Goal: Information Seeking & Learning: Check status

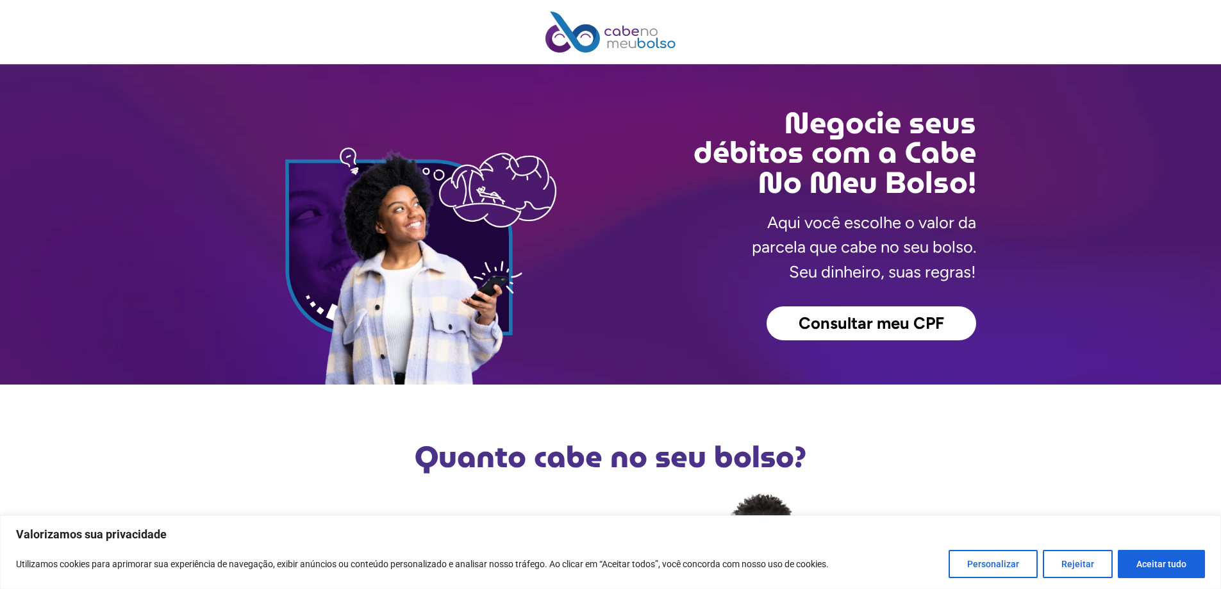
scroll to position [202, 0]
click at [904, 324] on span "Consultar meu CPF" at bounding box center [872, 323] width 146 height 17
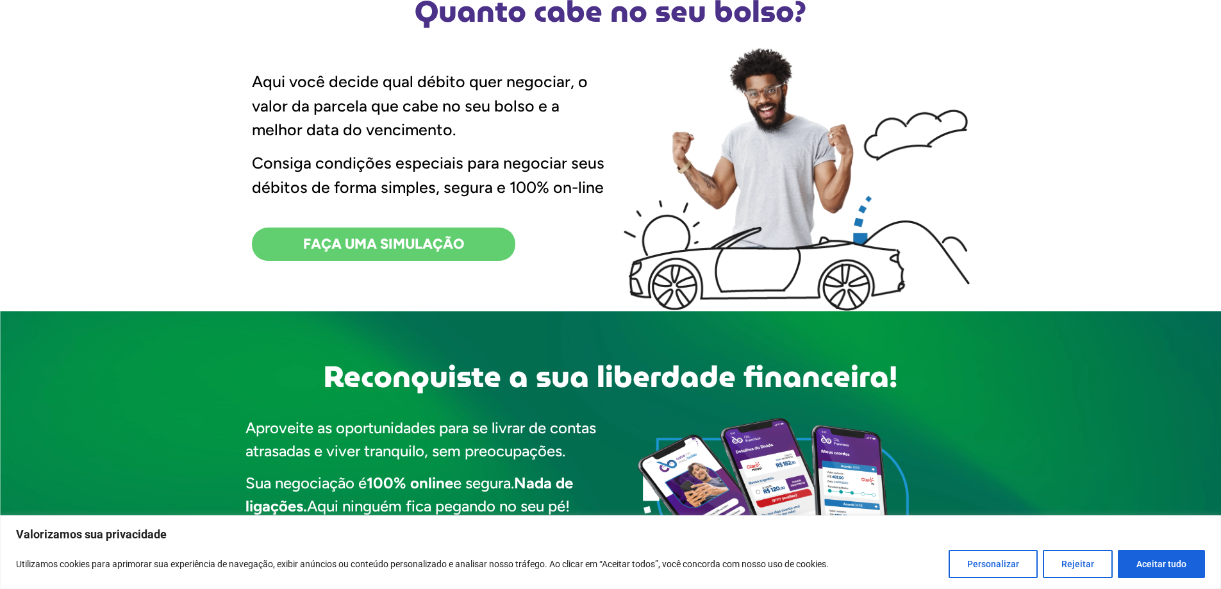
scroll to position [449, 0]
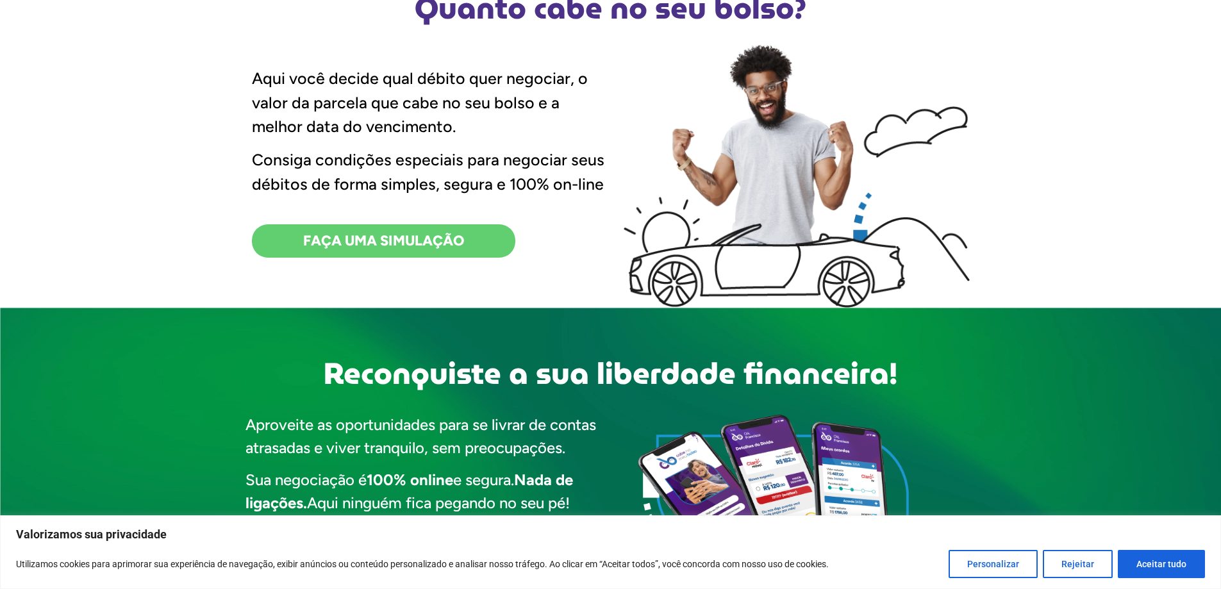
click at [412, 225] on link "FAÇA UMA SIMULAÇÃO" at bounding box center [383, 240] width 263 height 33
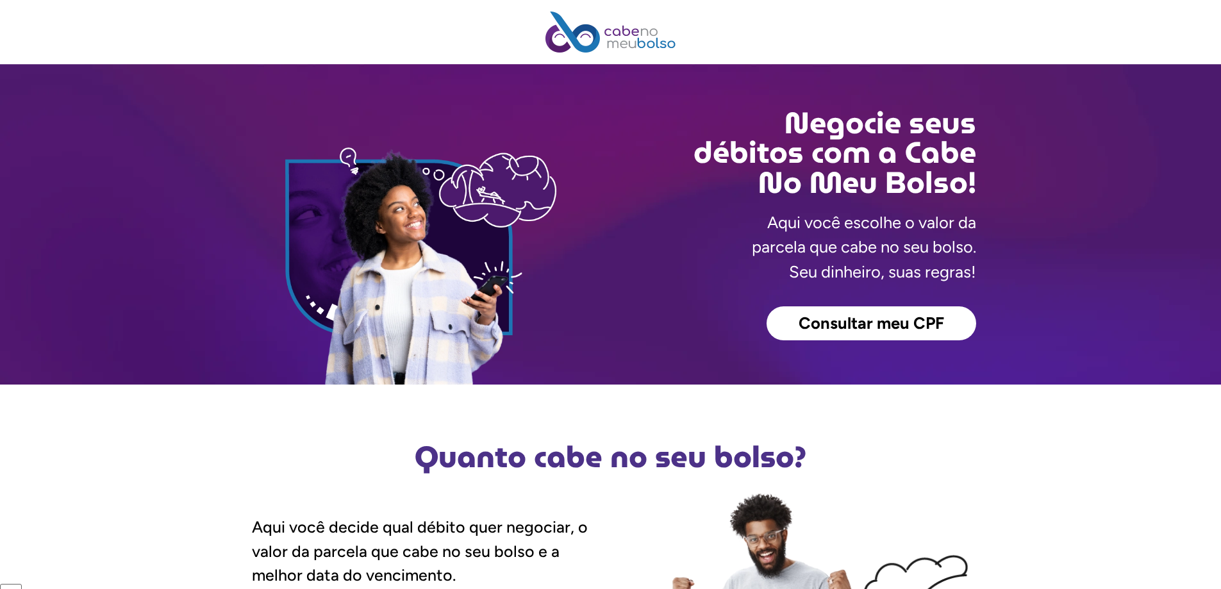
scroll to position [202, 0]
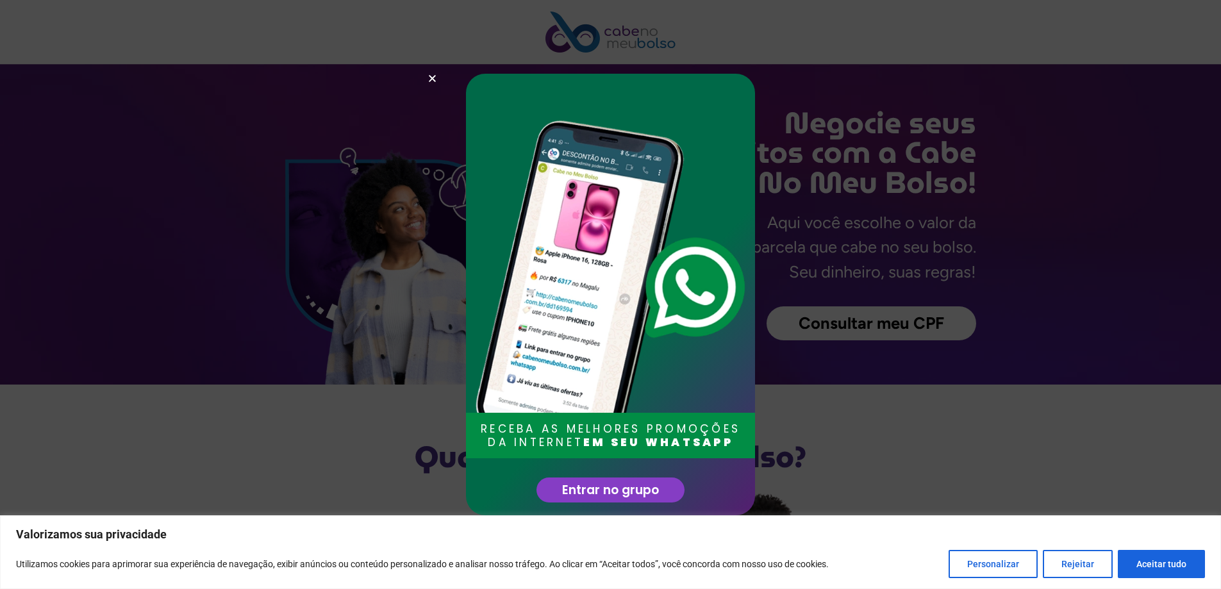
click at [844, 427] on div "RECEBA AS MELHORES PROMOÇÕES DA INTERNET EM SEU WHATSAPP Entrar no grupo" at bounding box center [610, 294] width 1221 height 589
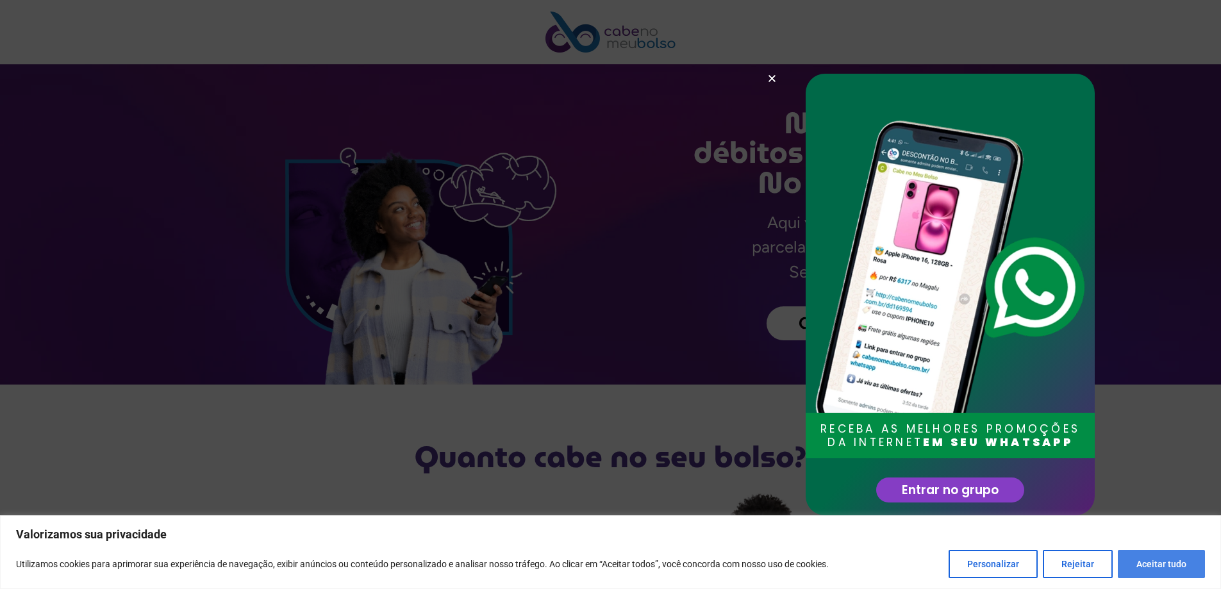
click at [1183, 558] on button "Aceitar tudo" at bounding box center [1161, 564] width 87 height 28
checkbox input "true"
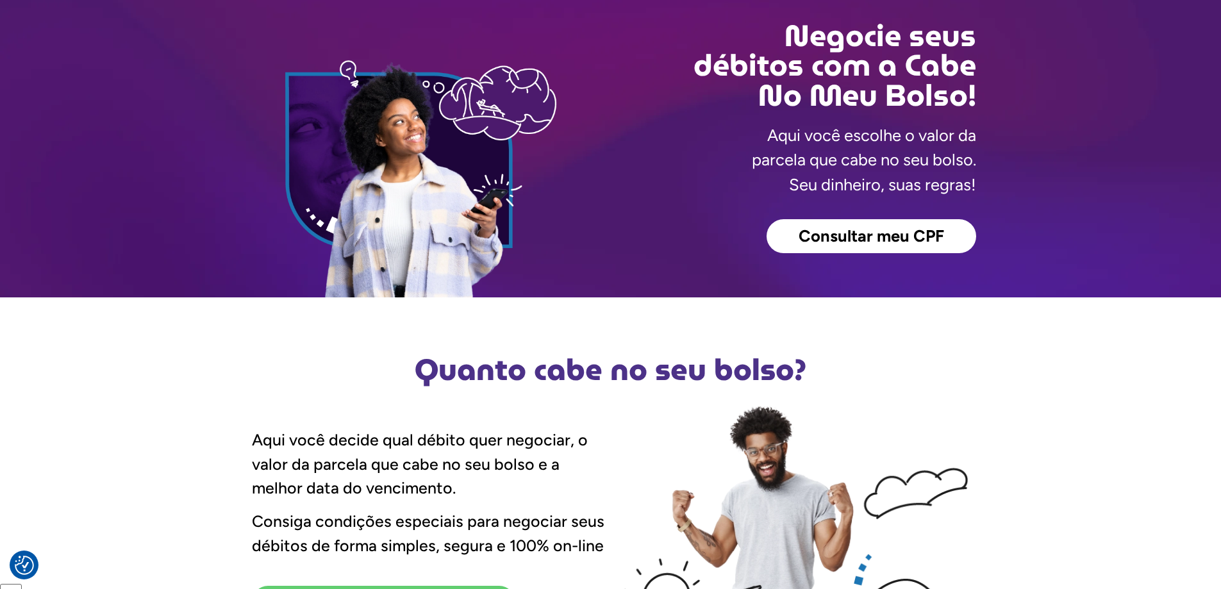
scroll to position [64, 0]
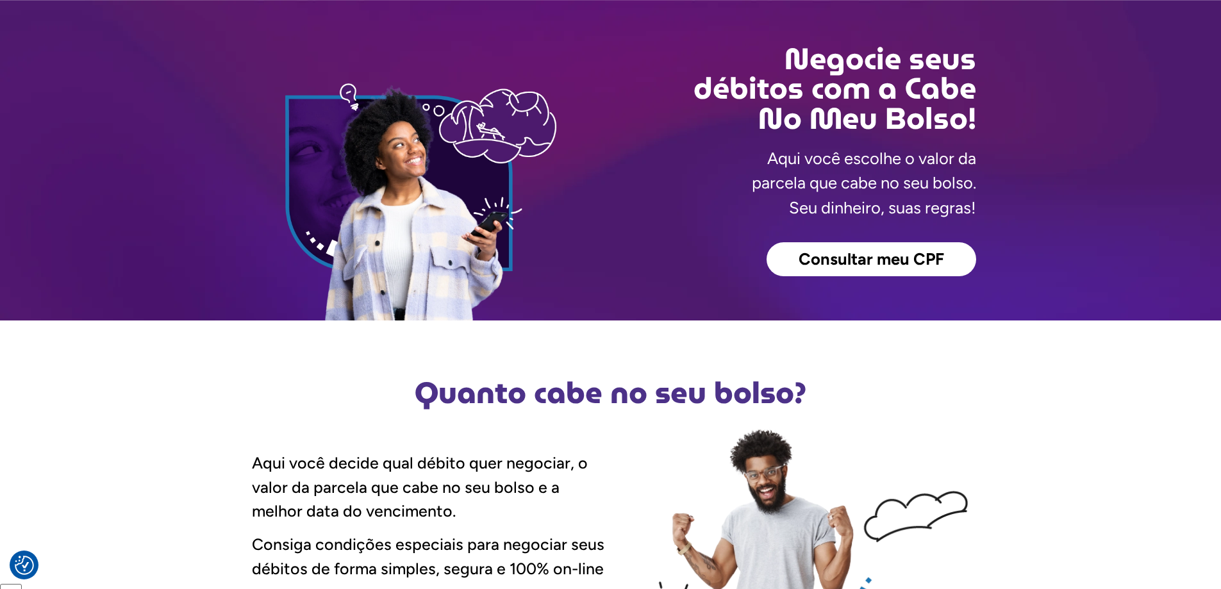
click at [874, 269] on link "Consultar meu CPF" at bounding box center [872, 259] width 210 height 35
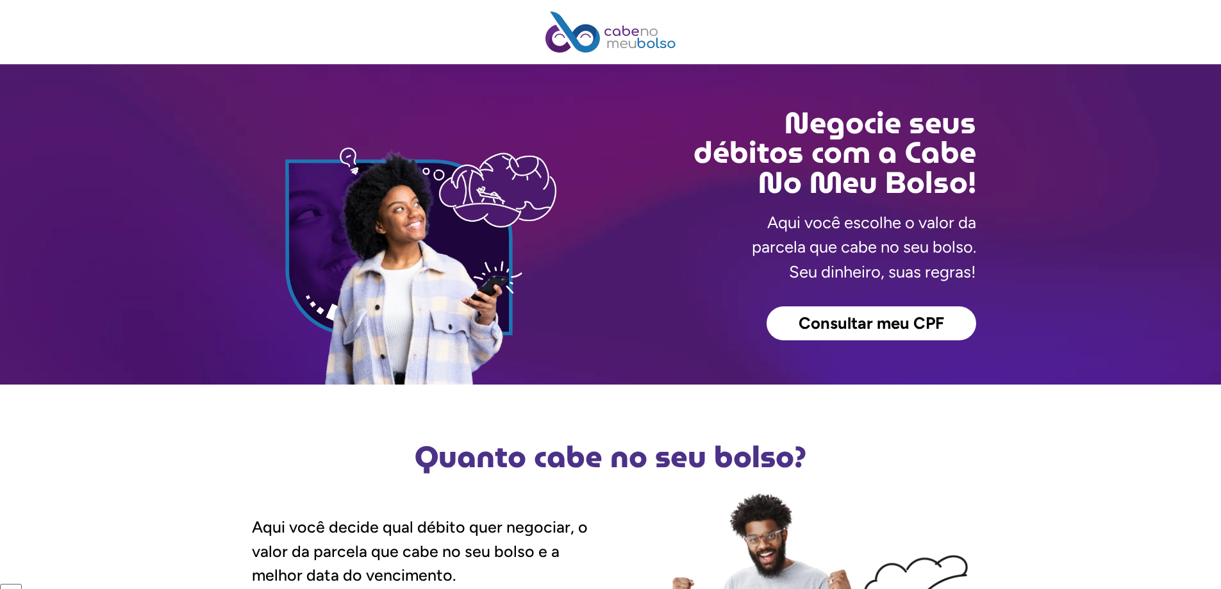
scroll to position [202, 0]
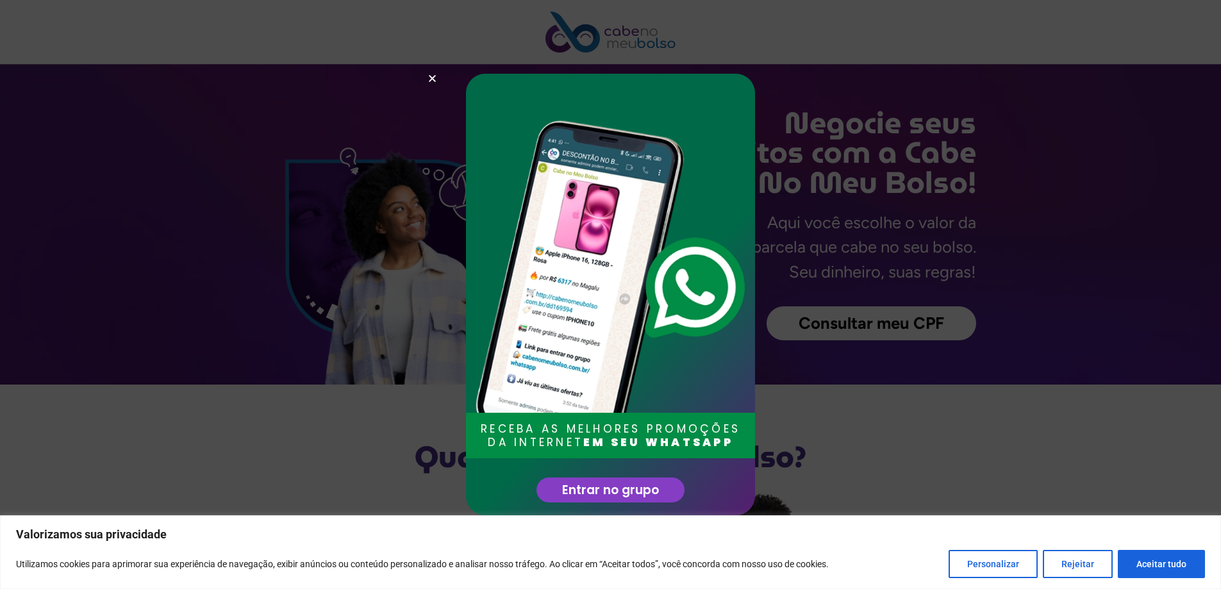
click at [437, 79] on icon "Close" at bounding box center [433, 79] width 10 height 10
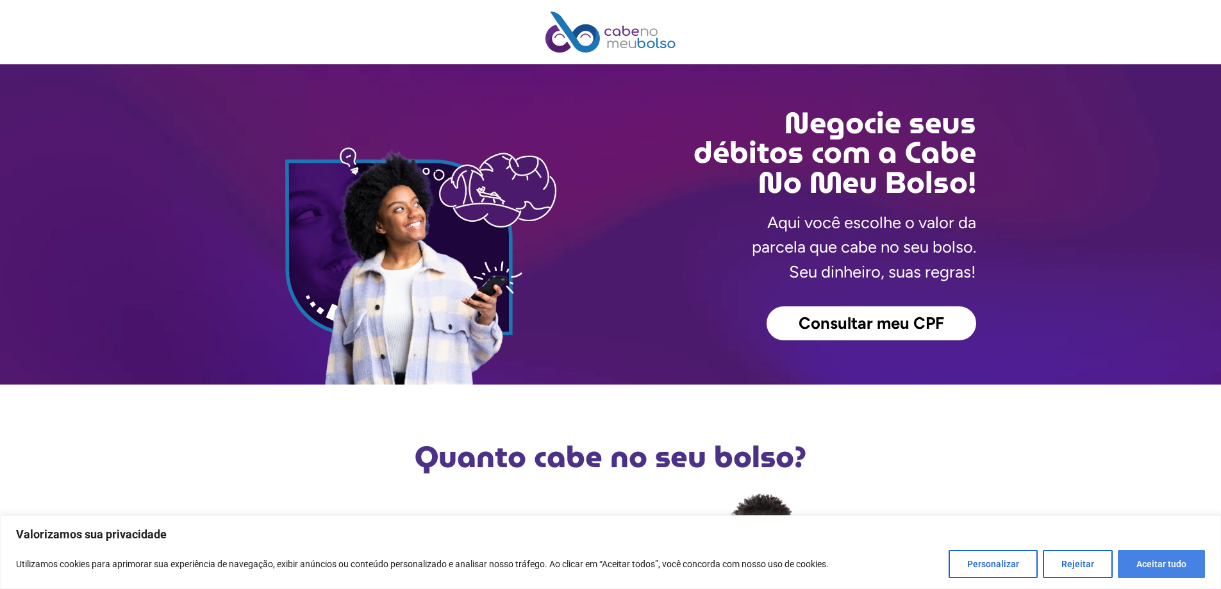
click at [1164, 565] on button "Aceitar tudo" at bounding box center [1161, 564] width 87 height 28
checkbox input "true"
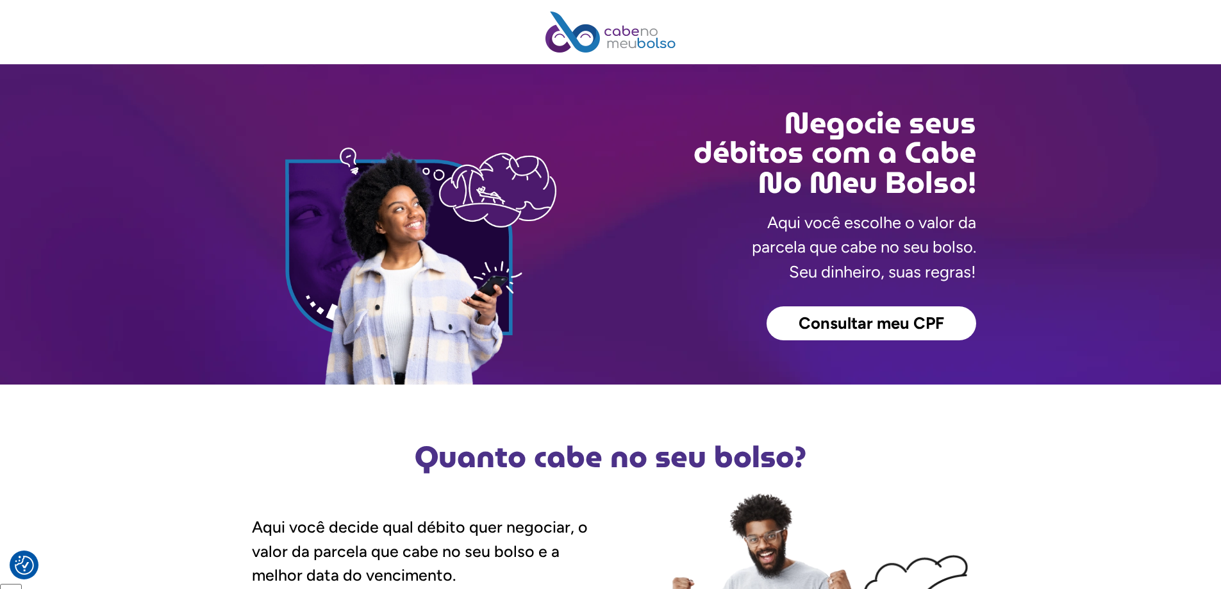
click at [854, 332] on link "Consultar meu CPF" at bounding box center [872, 323] width 210 height 35
click at [831, 322] on span "Consultar meu CPF" at bounding box center [872, 323] width 146 height 17
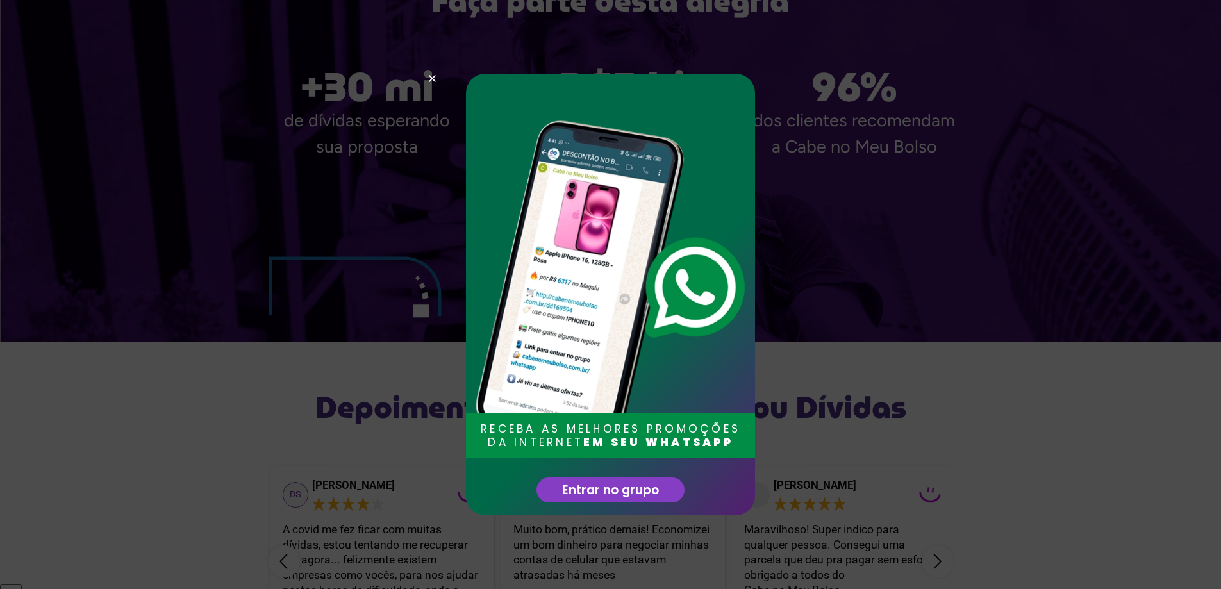
scroll to position [2308, 0]
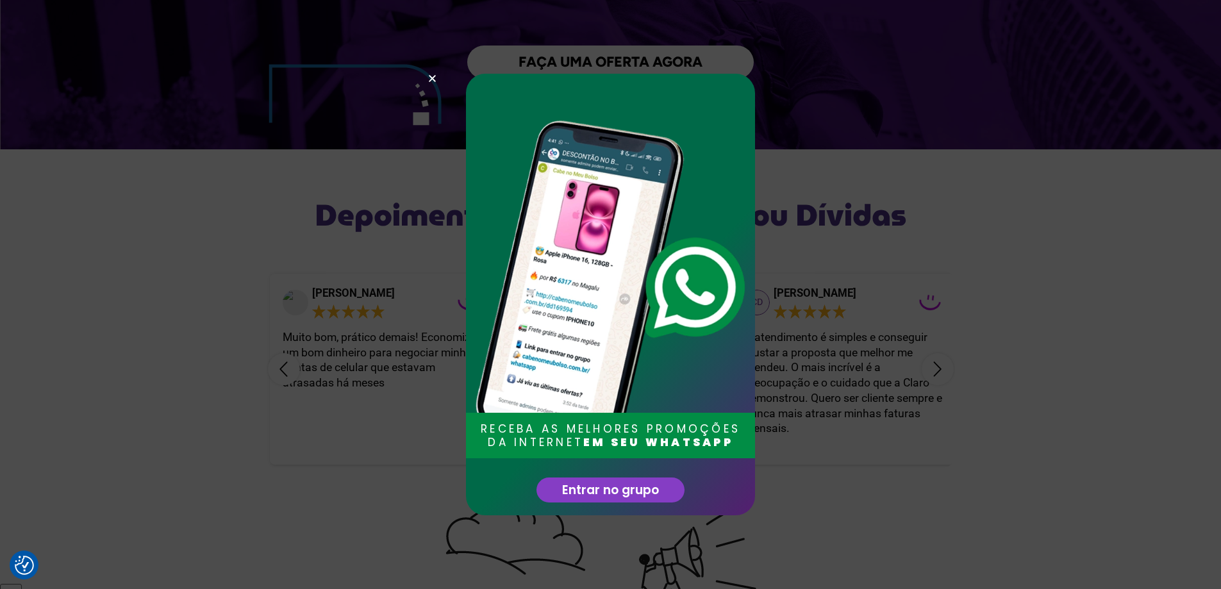
click at [894, 166] on div "RECEBA AS MELHORES PROMOÇÕES DA INTERNET EM SEU WHATSAPP Entrar no grupo" at bounding box center [610, 294] width 1221 height 589
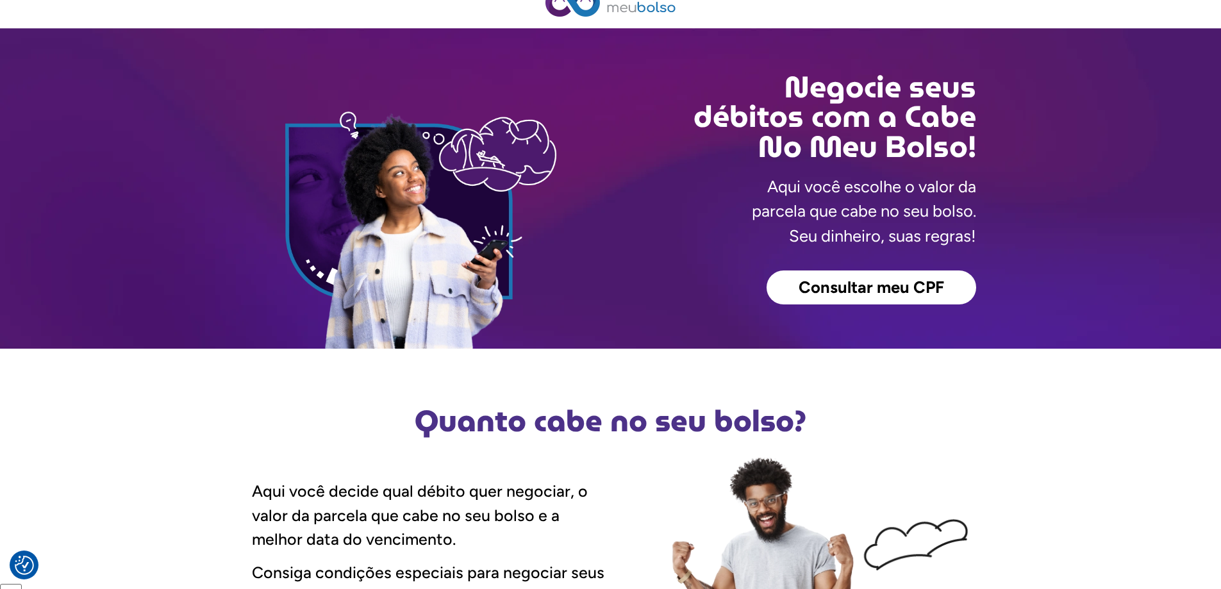
scroll to position [29, 0]
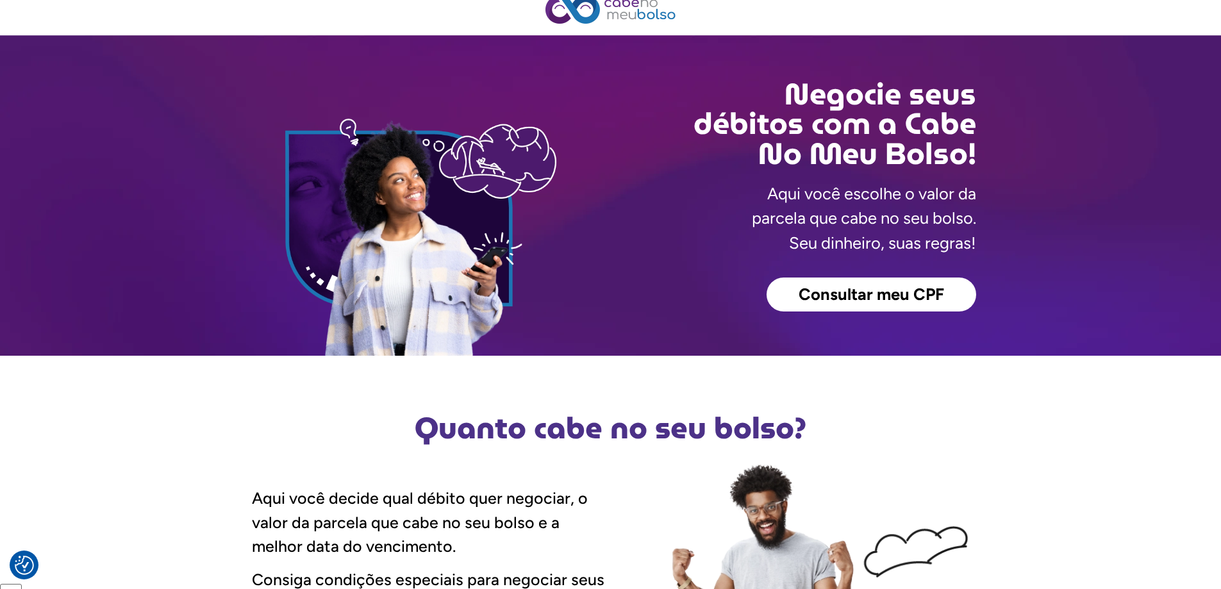
click at [883, 295] on span "Consultar meu CPF" at bounding box center [872, 295] width 146 height 17
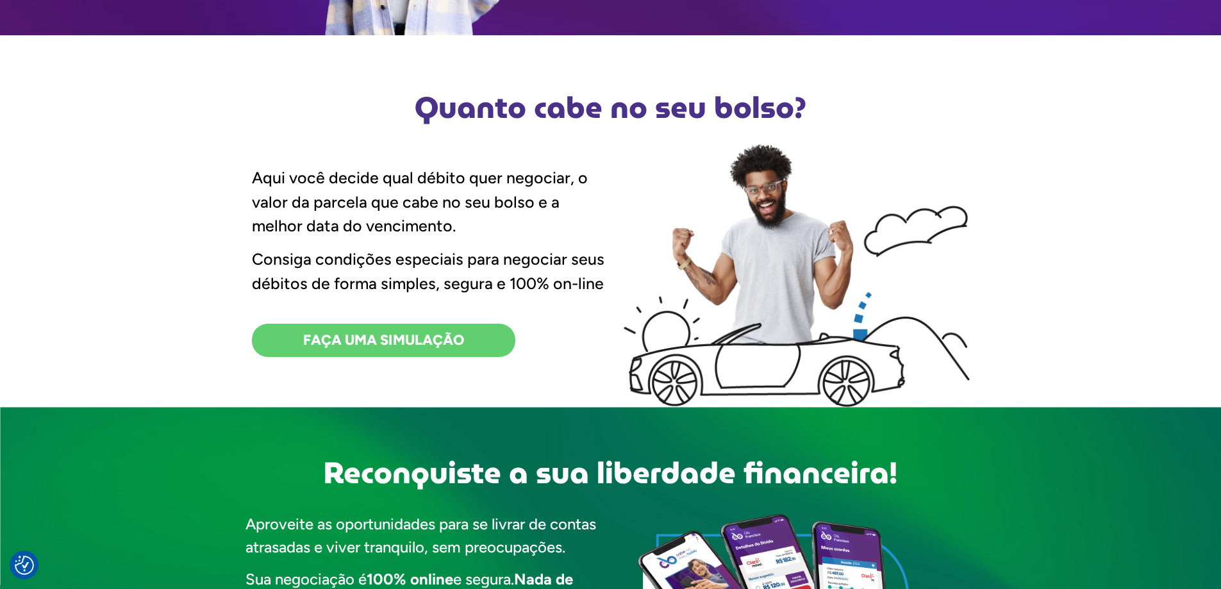
scroll to position [0, 0]
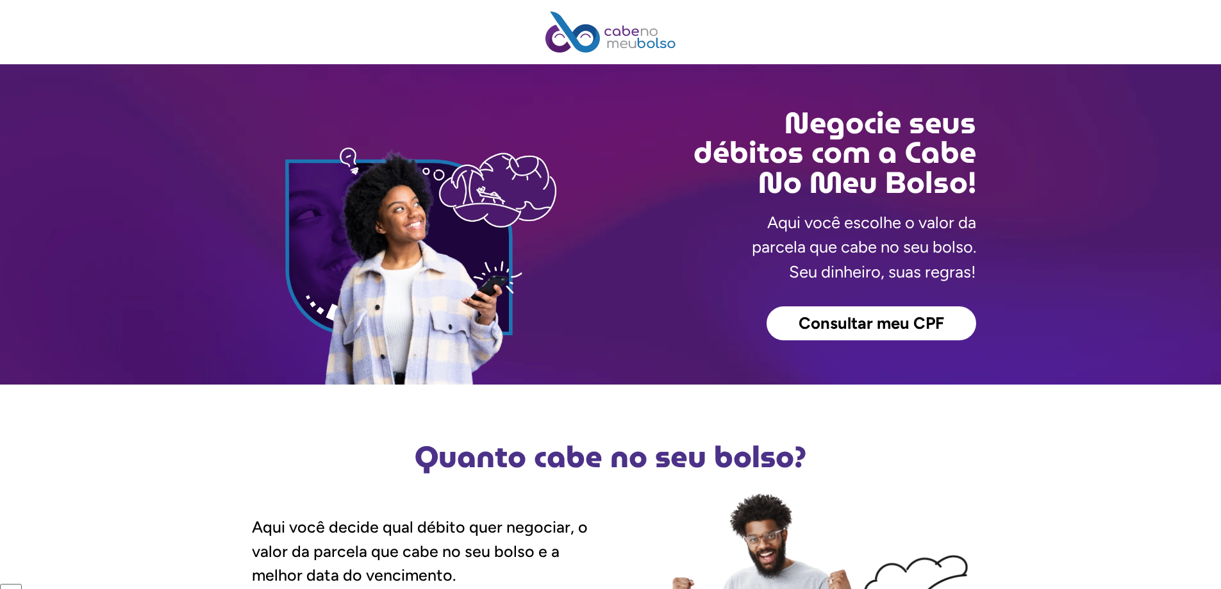
scroll to position [202, 0]
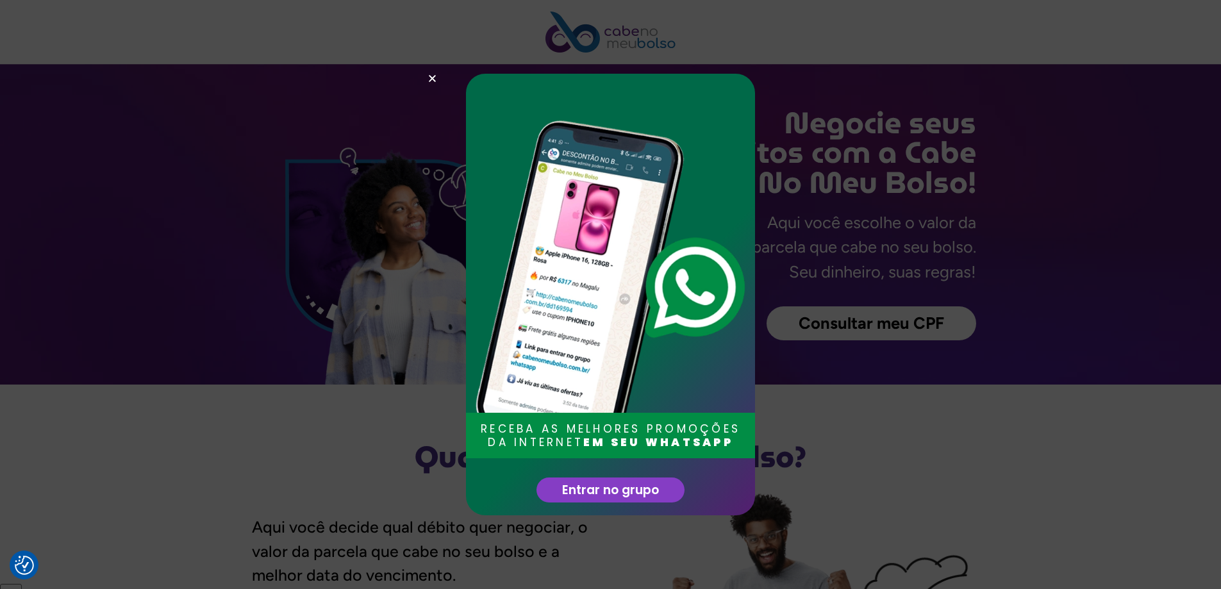
click at [622, 484] on span "Entrar no grupo" at bounding box center [610, 490] width 97 height 12
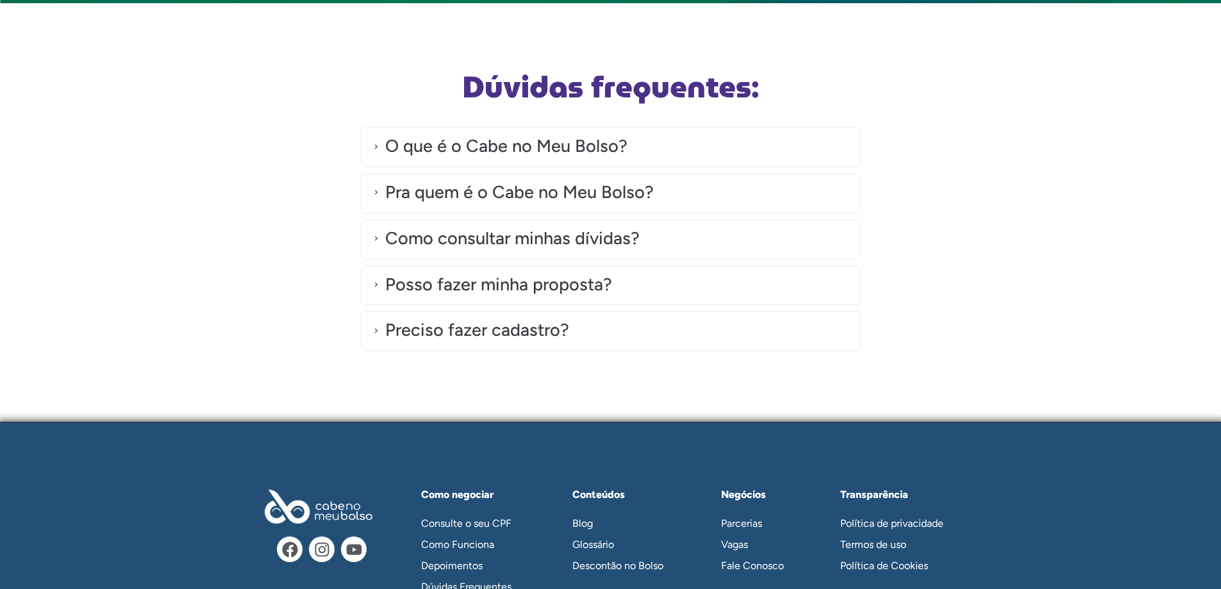
scroll to position [3664, 0]
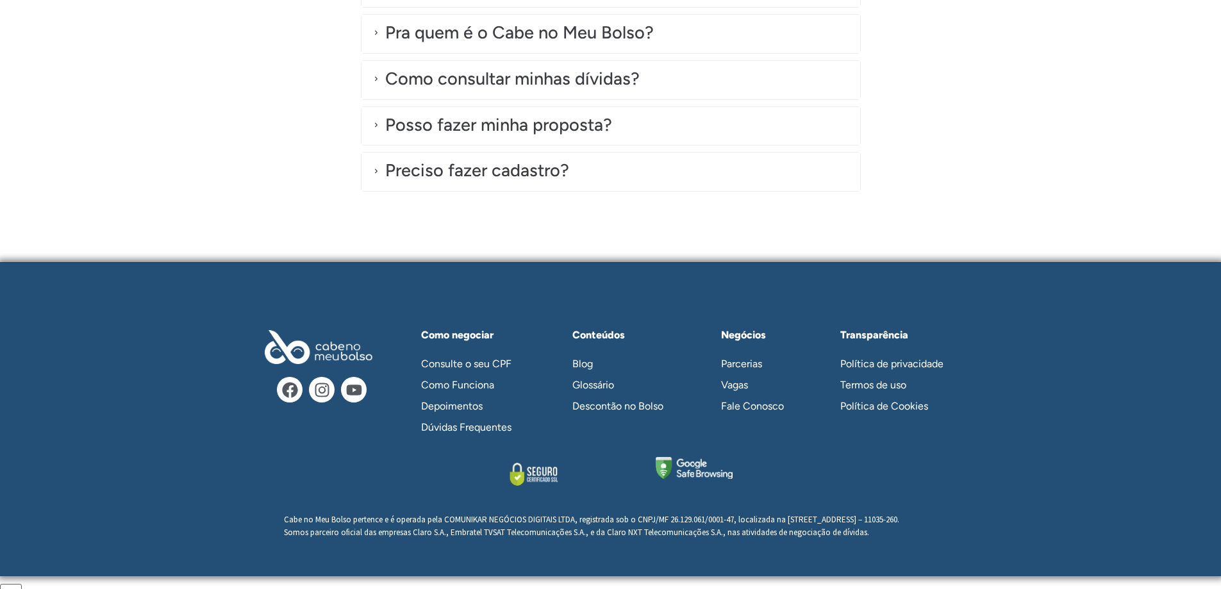
click at [484, 363] on link "Consulte o seu CPF" at bounding box center [472, 363] width 129 height 21
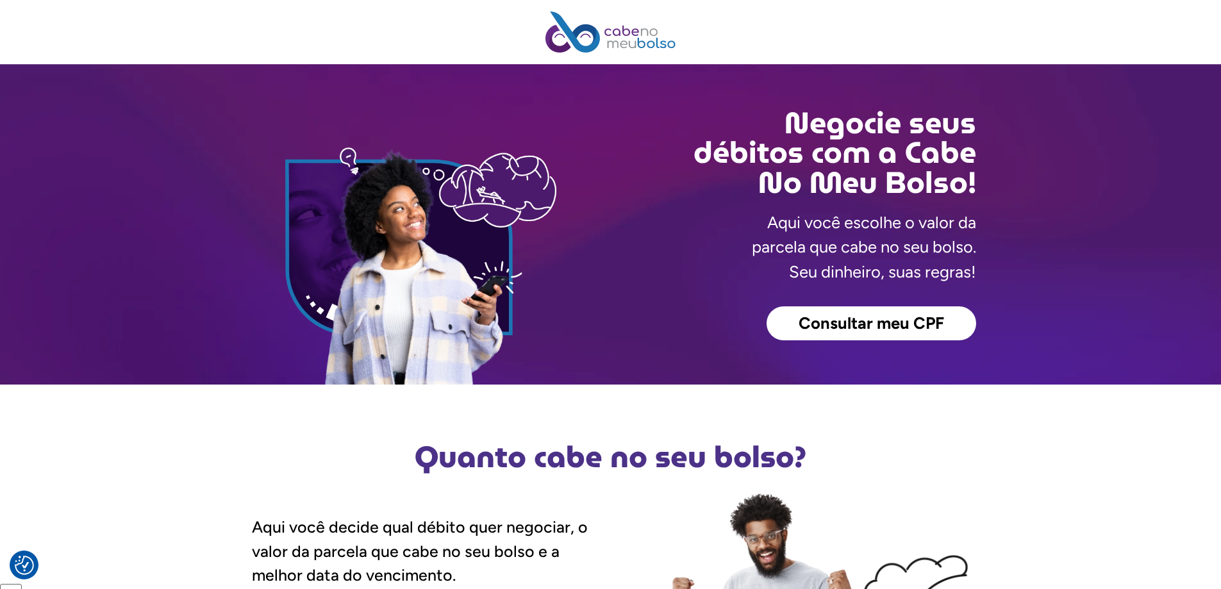
scroll to position [202, 0]
click at [635, 35] on img at bounding box center [610, 32] width 131 height 41
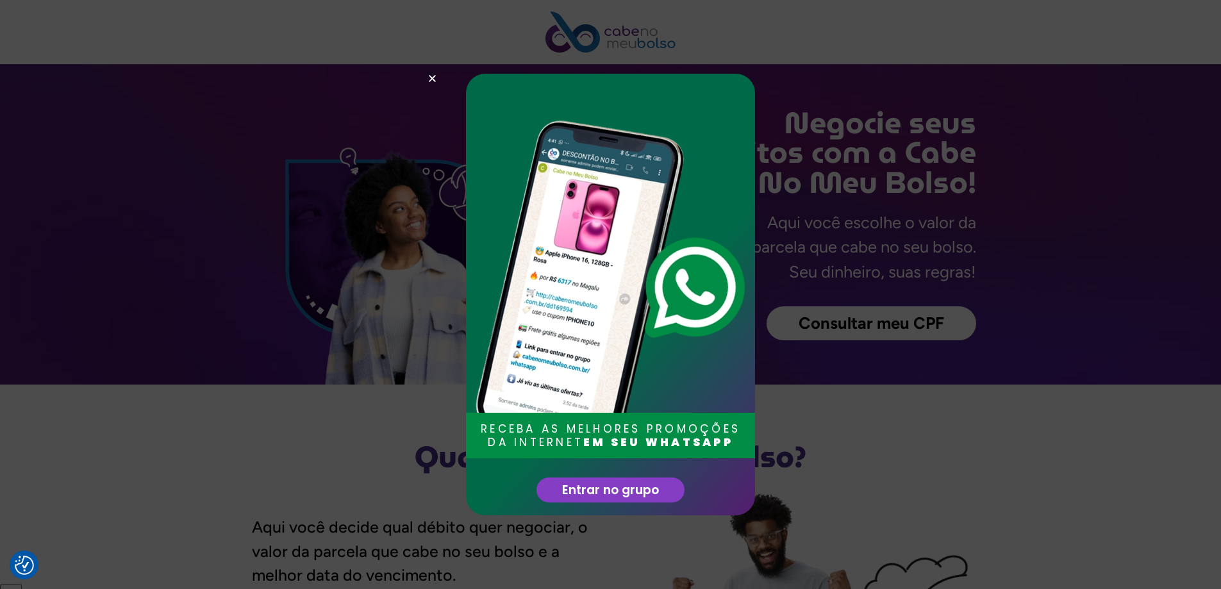
click at [840, 463] on div "RECEBA AS MELHORES PROMOÇÕES DA INTERNET EM SEU WHATSAPP Entrar no grupo" at bounding box center [610, 294] width 1221 height 589
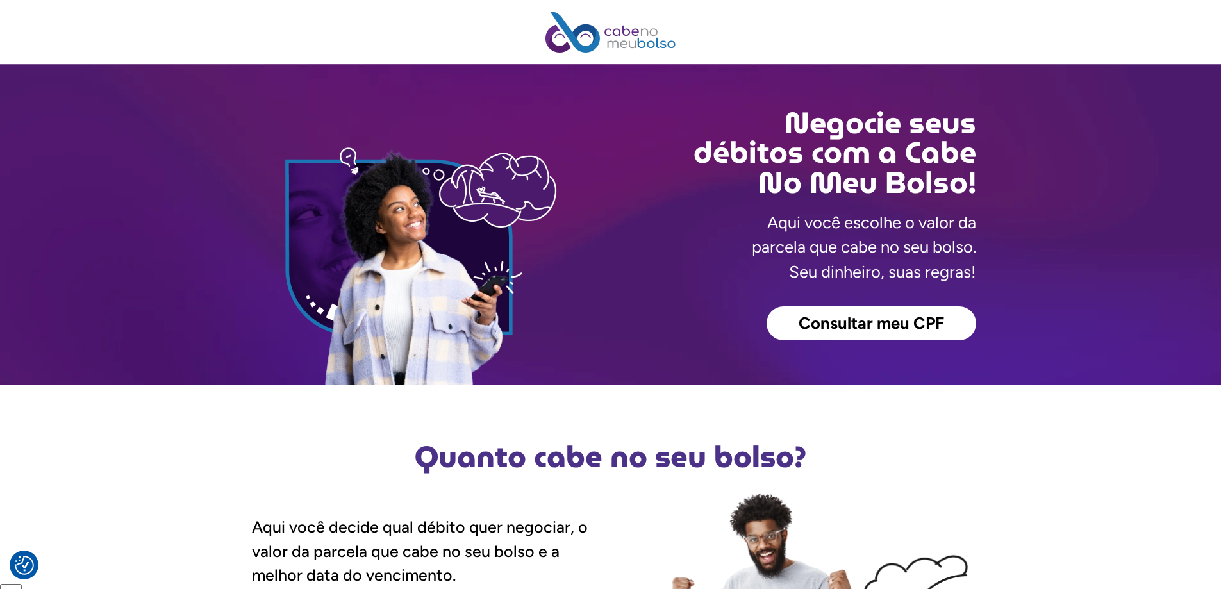
click at [630, 31] on img at bounding box center [610, 32] width 131 height 41
